Goal: Information Seeking & Learning: Find specific page/section

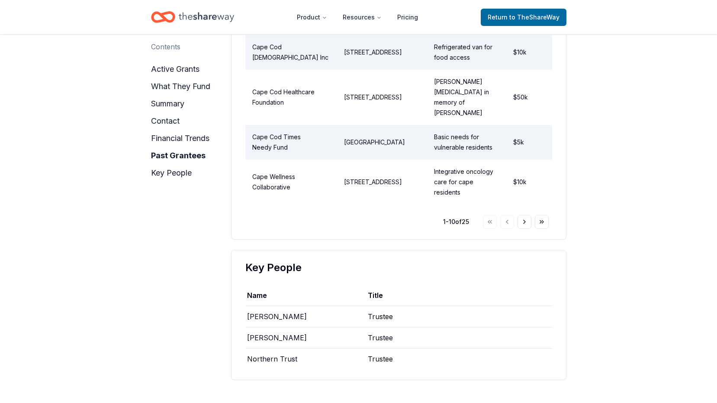
scroll to position [1466, 0]
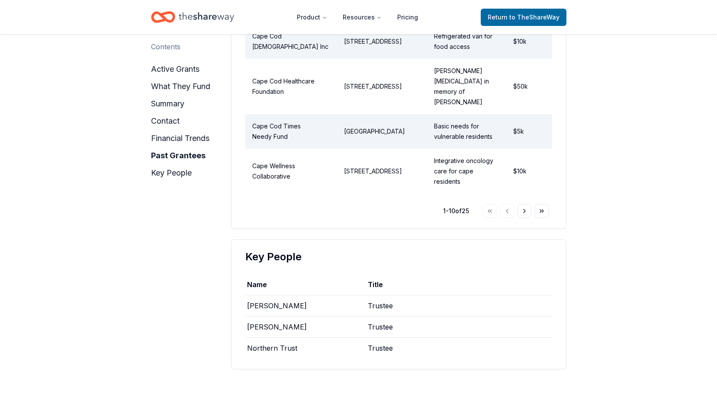
click at [295, 296] on div "[PERSON_NAME]" at bounding box center [306, 306] width 123 height 21
click at [523, 204] on button "Go to next page" at bounding box center [524, 211] width 14 height 14
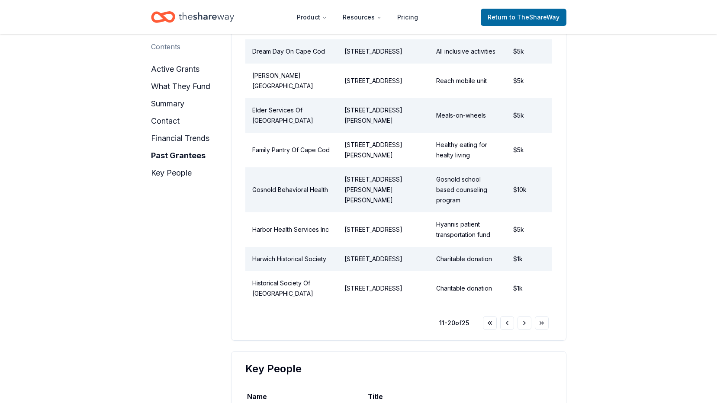
scroll to position [1338, 0]
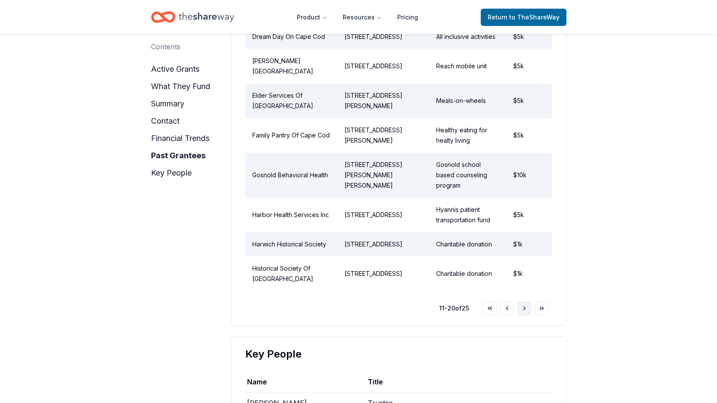
click at [524, 302] on button "Go to next page" at bounding box center [524, 309] width 14 height 14
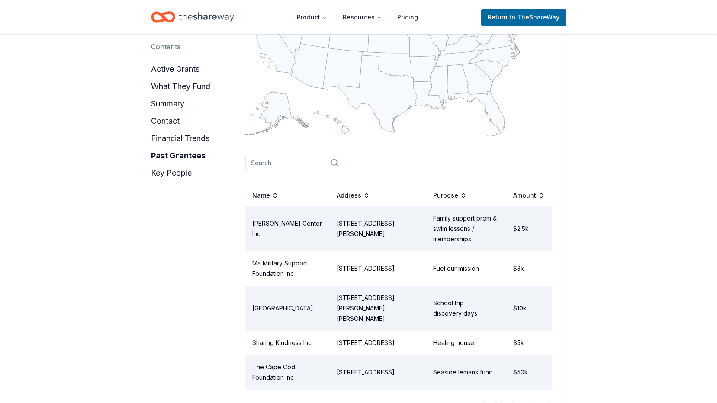
scroll to position [1044, 0]
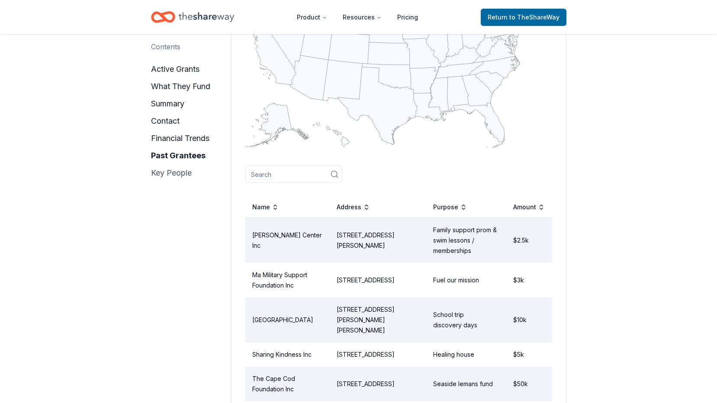
click at [178, 172] on button "key people" at bounding box center [171, 173] width 41 height 14
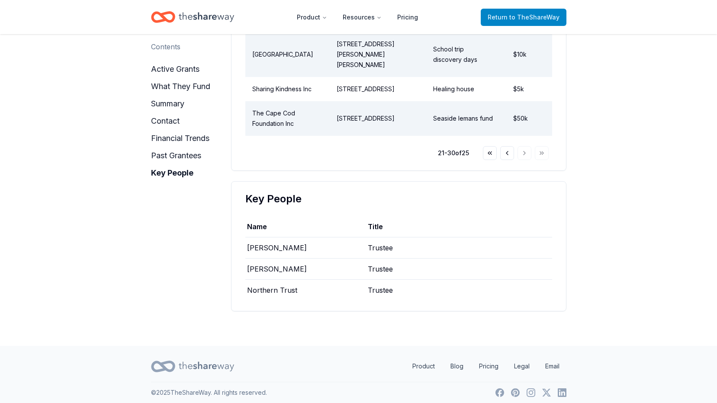
click at [497, 16] on span "Return to TheShareWay" at bounding box center [524, 17] width 72 height 10
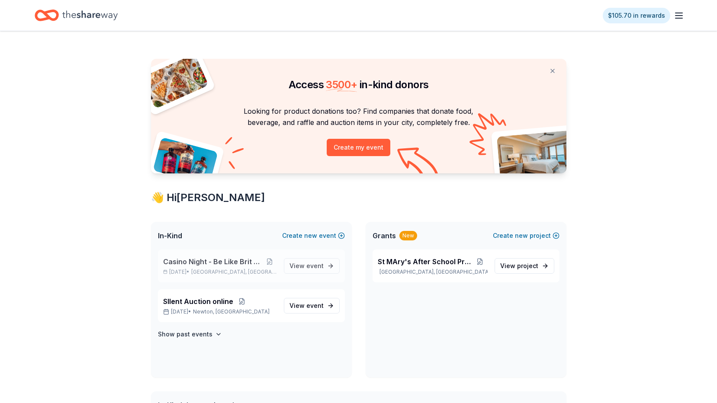
click at [233, 263] on span "Casino Night - Be Like Brit 15 Years" at bounding box center [213, 262] width 100 height 10
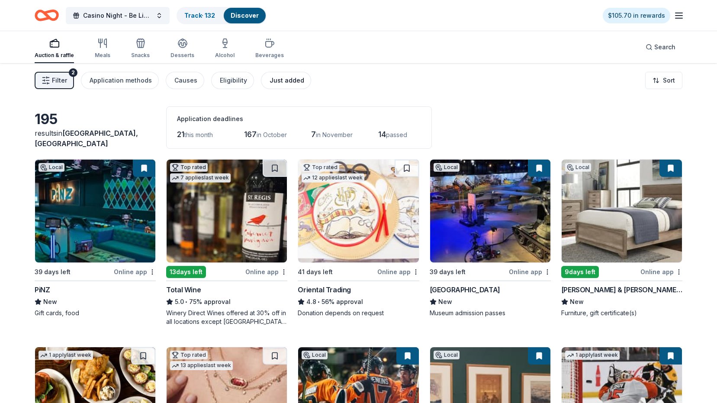
click at [275, 80] on div "Just added" at bounding box center [287, 80] width 35 height 10
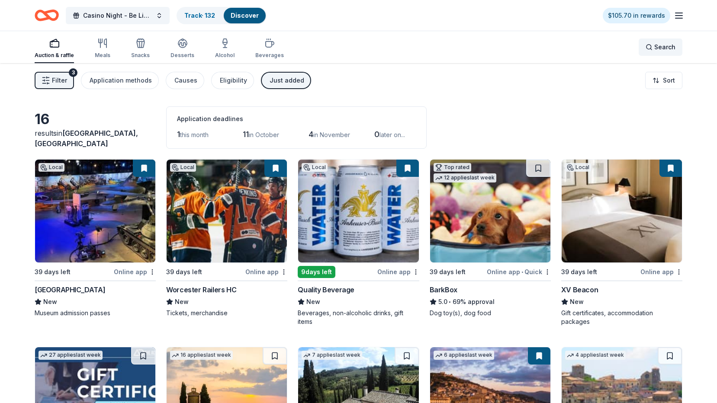
click at [652, 48] on div "Search" at bounding box center [661, 47] width 30 height 10
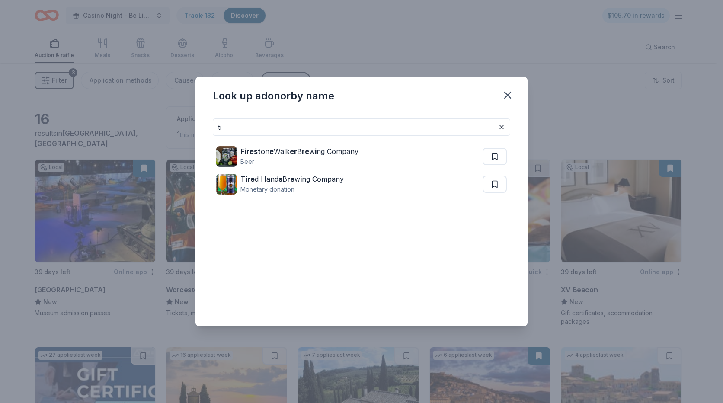
type input "t"
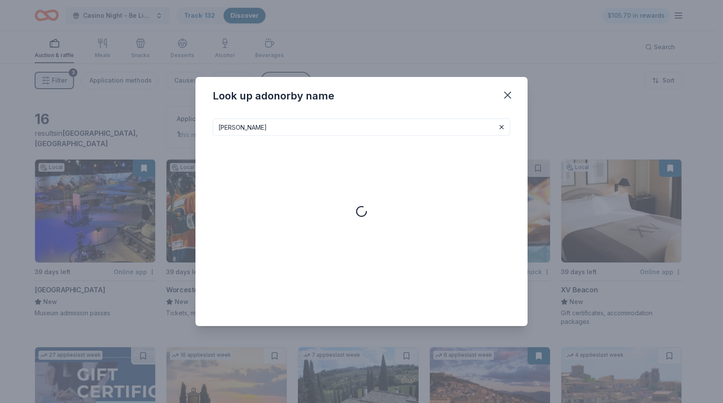
type input "[PERSON_NAME]"
click at [507, 95] on icon "button" at bounding box center [508, 95] width 12 height 12
